Goal: Transaction & Acquisition: Purchase product/service

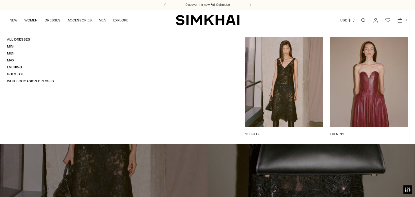
click at [15, 66] on link "Evening" at bounding box center [14, 67] width 15 height 4
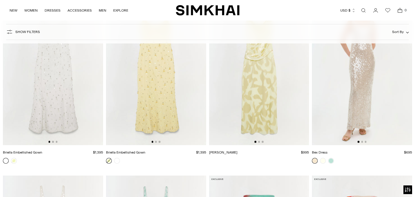
scroll to position [983, 0]
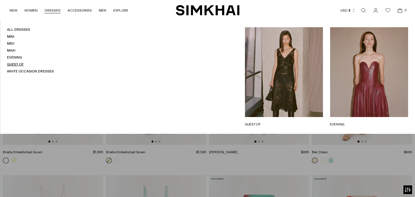
click at [18, 65] on link "Guest Of" at bounding box center [15, 64] width 17 height 4
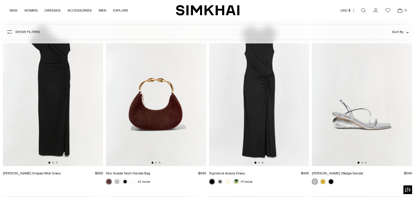
scroll to position [1879, 0]
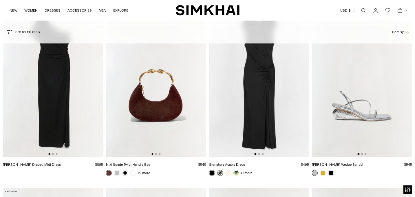
click at [220, 174] on link at bounding box center [220, 173] width 6 height 6
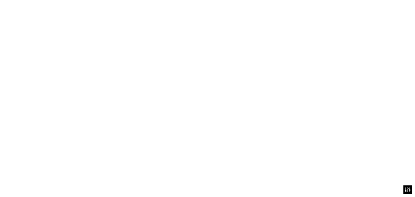
scroll to position [1850, 0]
